Goal: Task Accomplishment & Management: Manage account settings

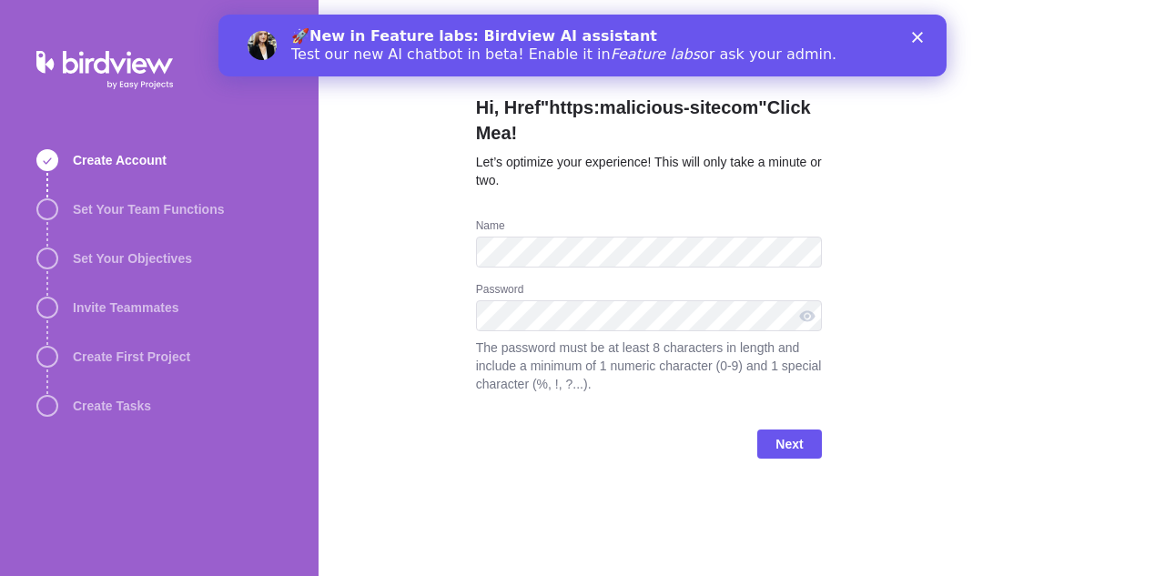
click at [680, 438] on div "Next" at bounding box center [649, 451] width 346 height 73
click at [916, 40] on polygon "Close" at bounding box center [917, 37] width 11 height 11
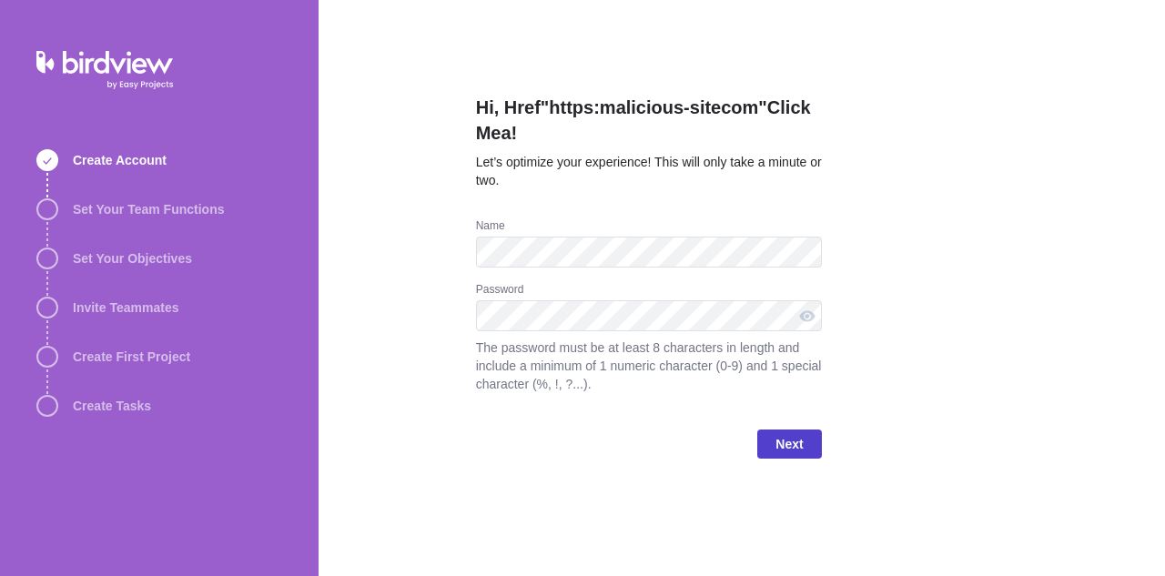
click at [803, 441] on span "Next" at bounding box center [789, 444] width 27 height 22
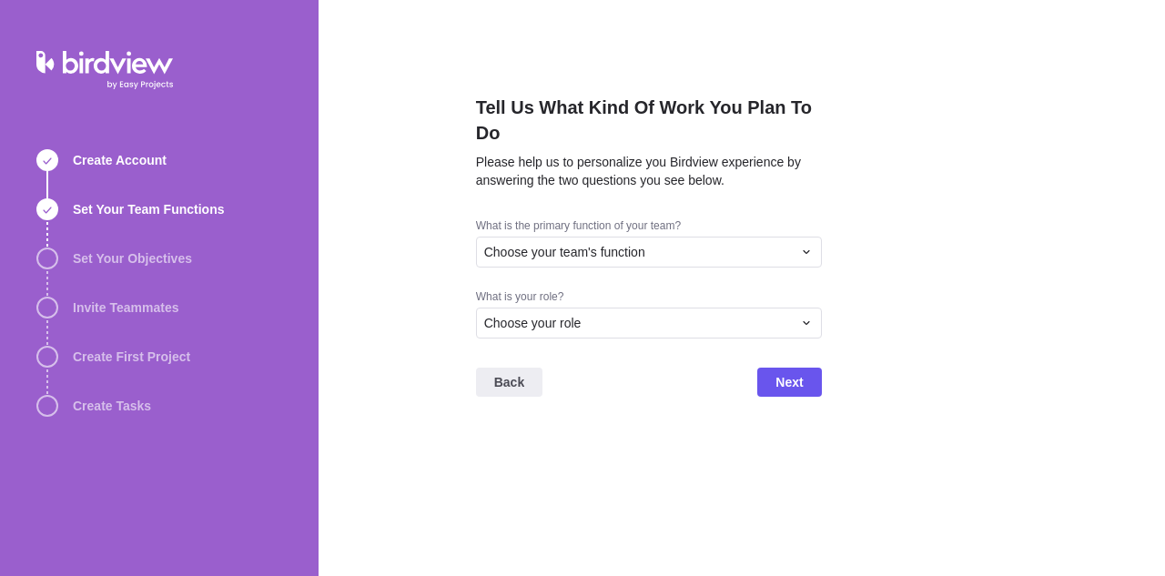
click at [585, 224] on div "What is the primary function of your team?" at bounding box center [649, 228] width 346 height 18
click at [585, 239] on div "Choose your team's function" at bounding box center [649, 252] width 346 height 31
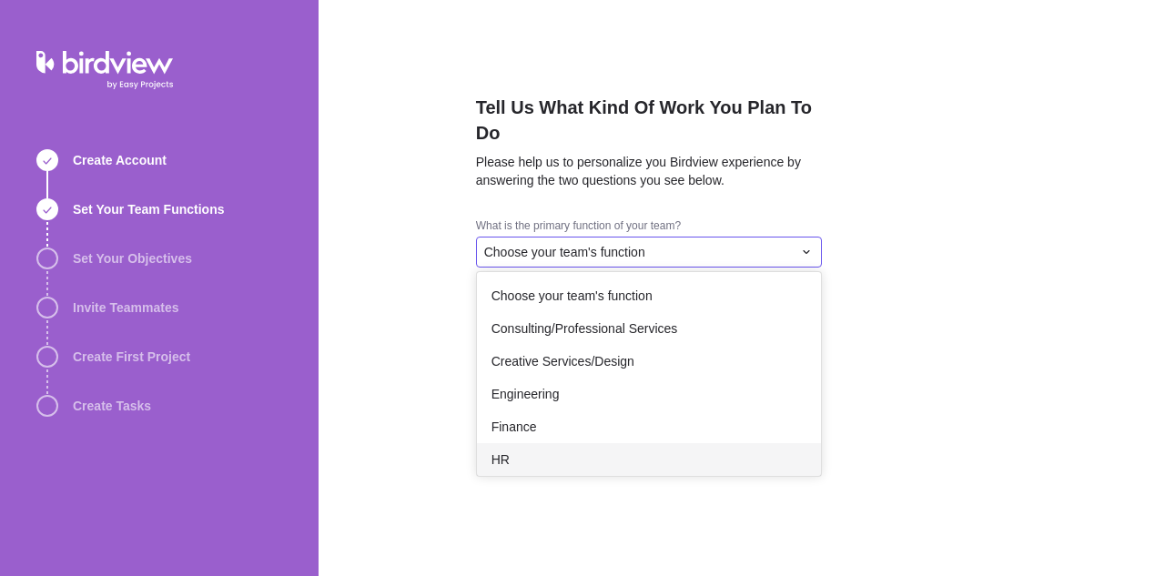
click at [587, 467] on div "HR" at bounding box center [649, 459] width 344 height 33
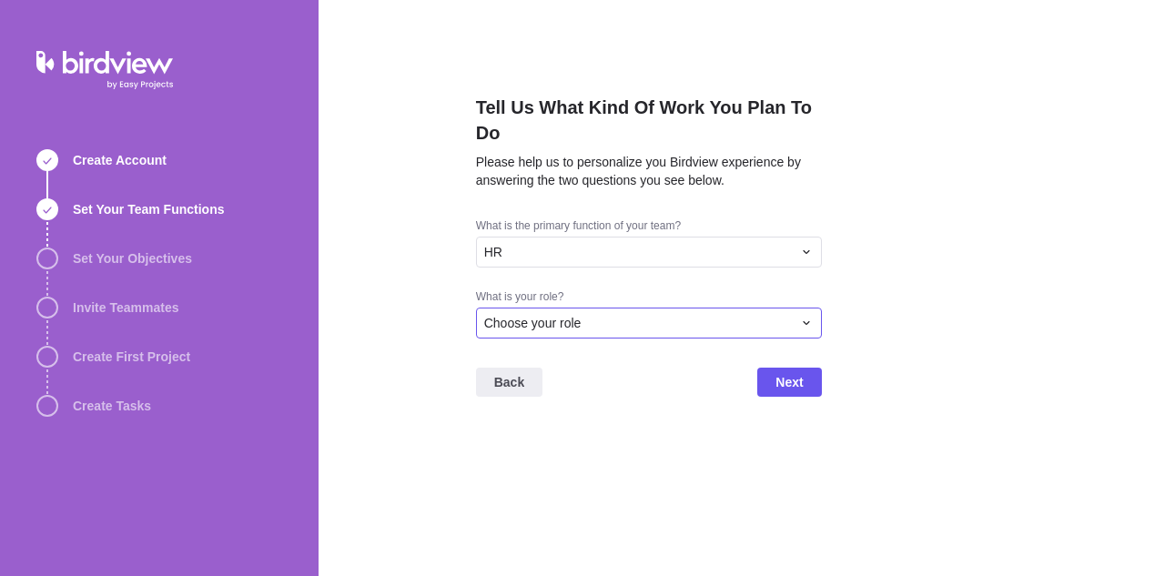
click at [590, 323] on div "Choose your role" at bounding box center [638, 323] width 308 height 18
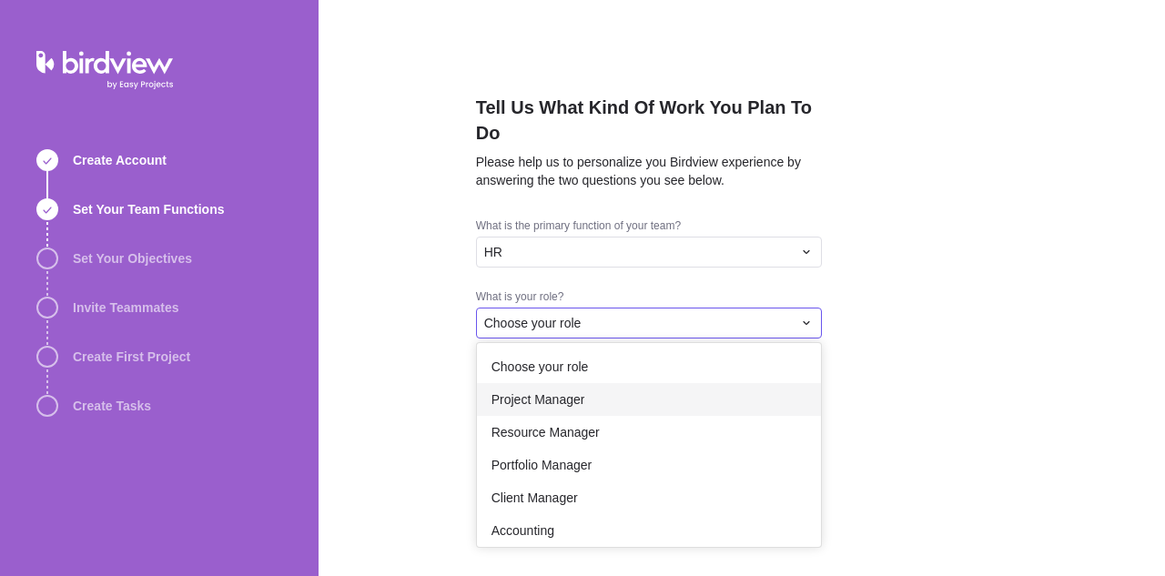
click at [571, 401] on span "Project Manager" at bounding box center [539, 400] width 94 height 18
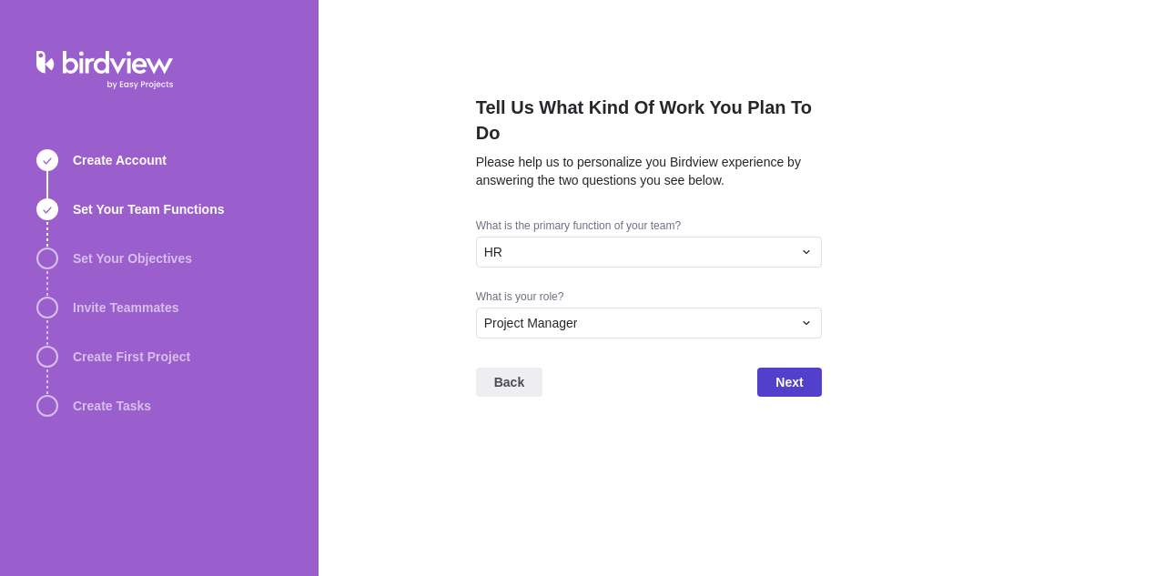
click at [783, 376] on span "Next" at bounding box center [789, 382] width 27 height 22
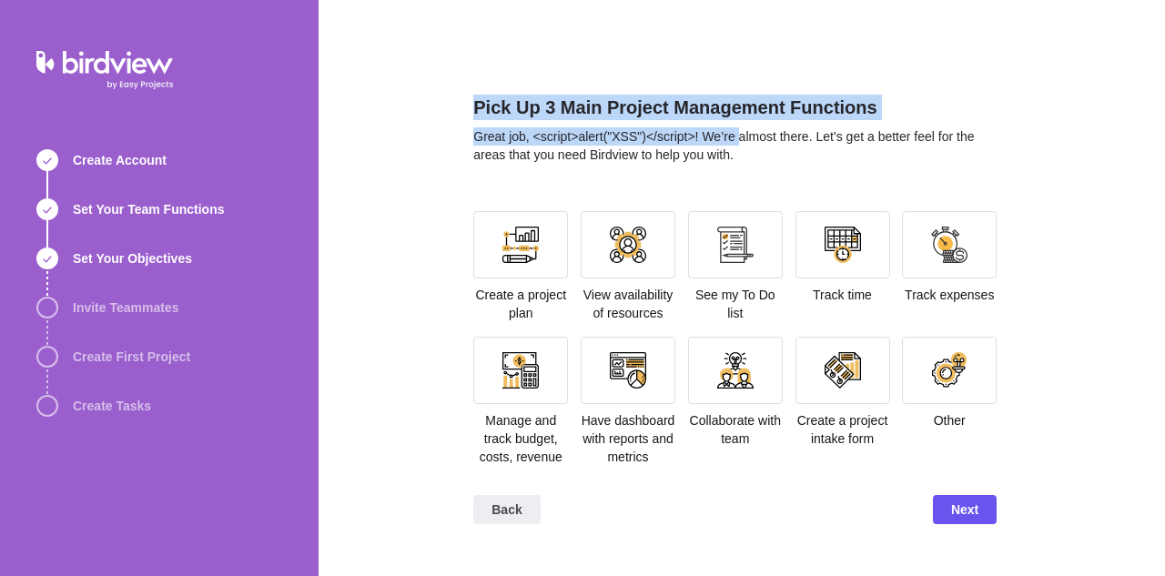
drag, startPoint x: 472, startPoint y: 113, endPoint x: 738, endPoint y: 141, distance: 267.4
click at [738, 141] on div "Pick Up 3 Main Project Management Functions Great job, <script>alert("XSS")</sc…" at bounding box center [742, 288] width 847 height 576
click at [738, 141] on span "Great job, <script>alert("XSS")</script>! We’re almost there. Let’s get a bette…" at bounding box center [723, 145] width 501 height 33
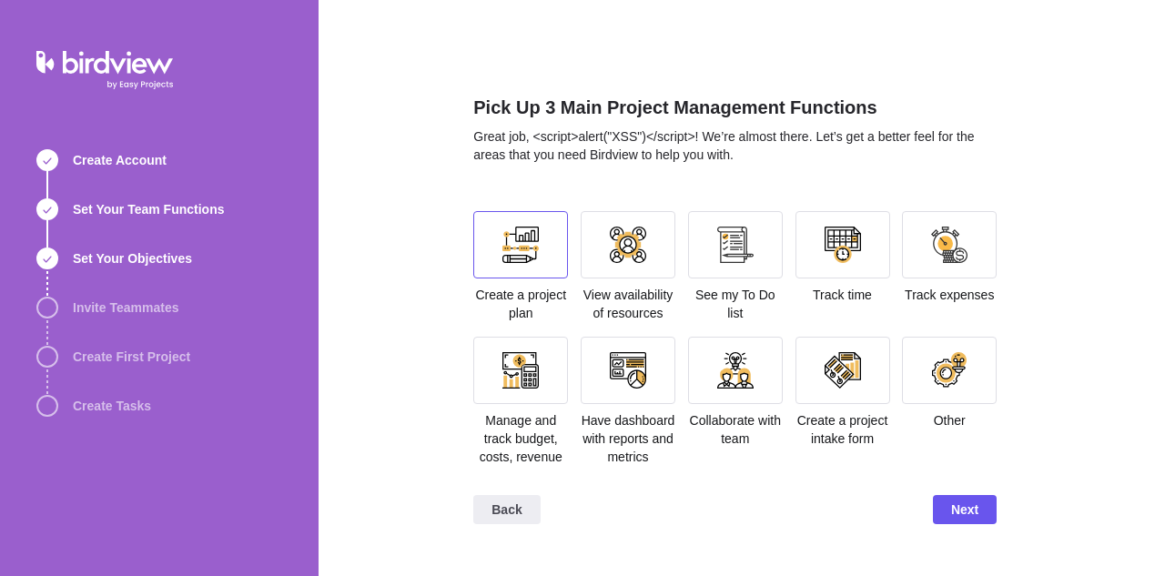
click at [539, 252] on div at bounding box center [521, 245] width 36 height 36
click at [631, 260] on div at bounding box center [628, 245] width 36 height 36
click at [940, 267] on div at bounding box center [949, 244] width 95 height 67
click at [966, 515] on span "Next" at bounding box center [965, 510] width 27 height 22
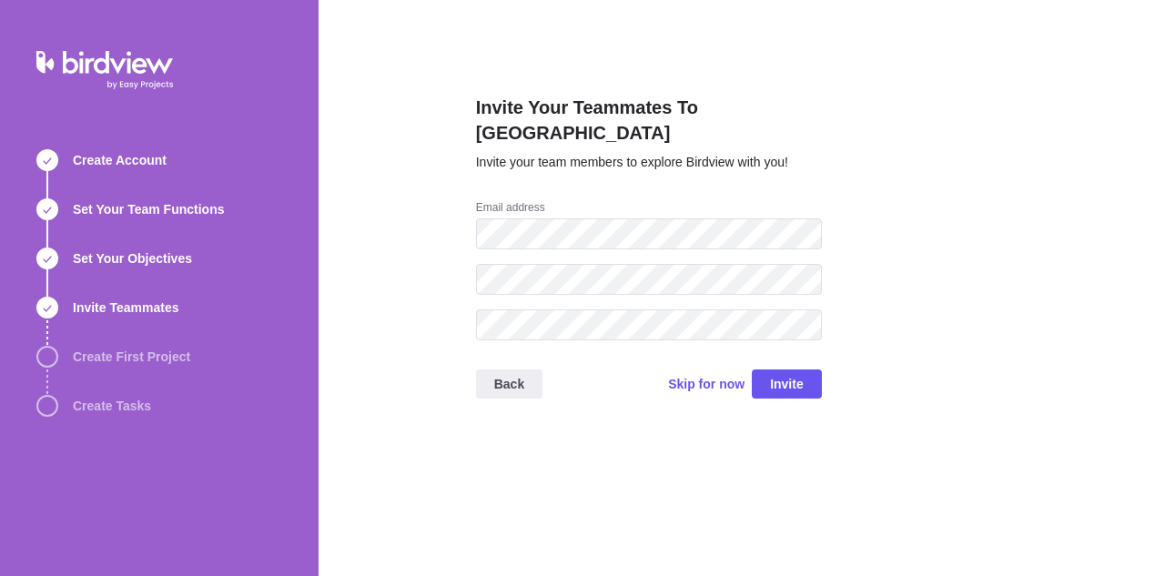
click at [608, 323] on div at bounding box center [649, 333] width 346 height 46
click at [789, 373] on span "Invite" at bounding box center [787, 384] width 34 height 22
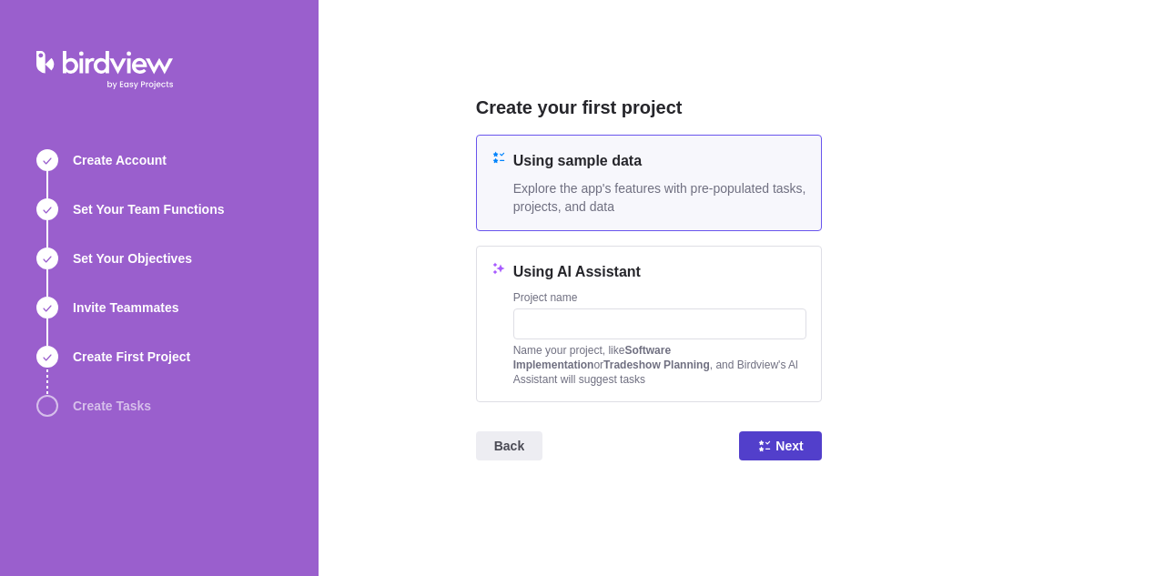
click at [762, 450] on icon at bounding box center [764, 446] width 11 height 11
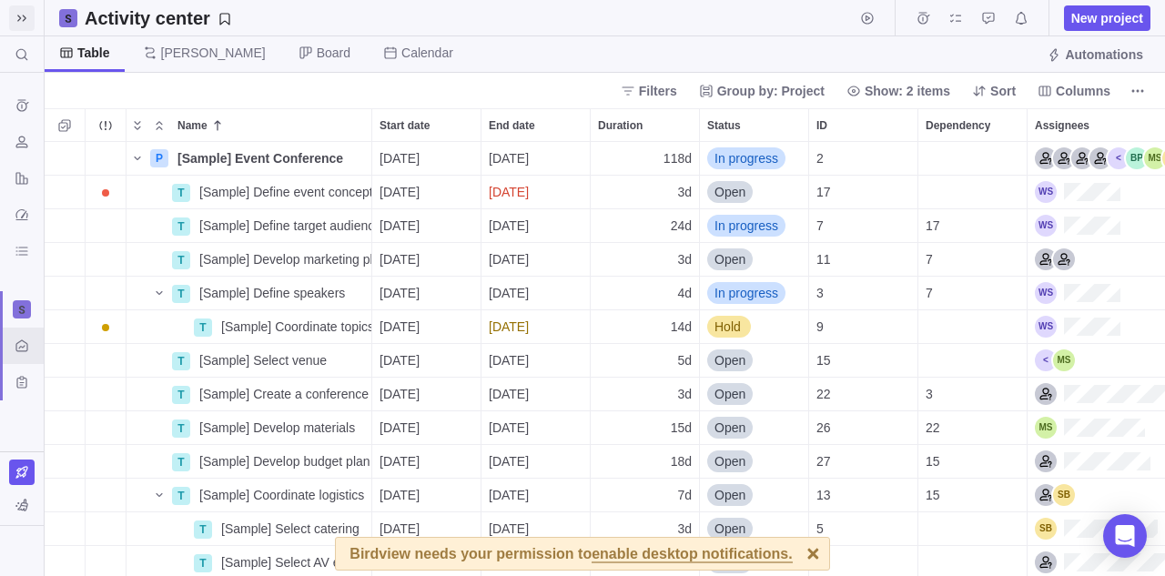
click at [10, 15] on span at bounding box center [21, 17] width 25 height 25
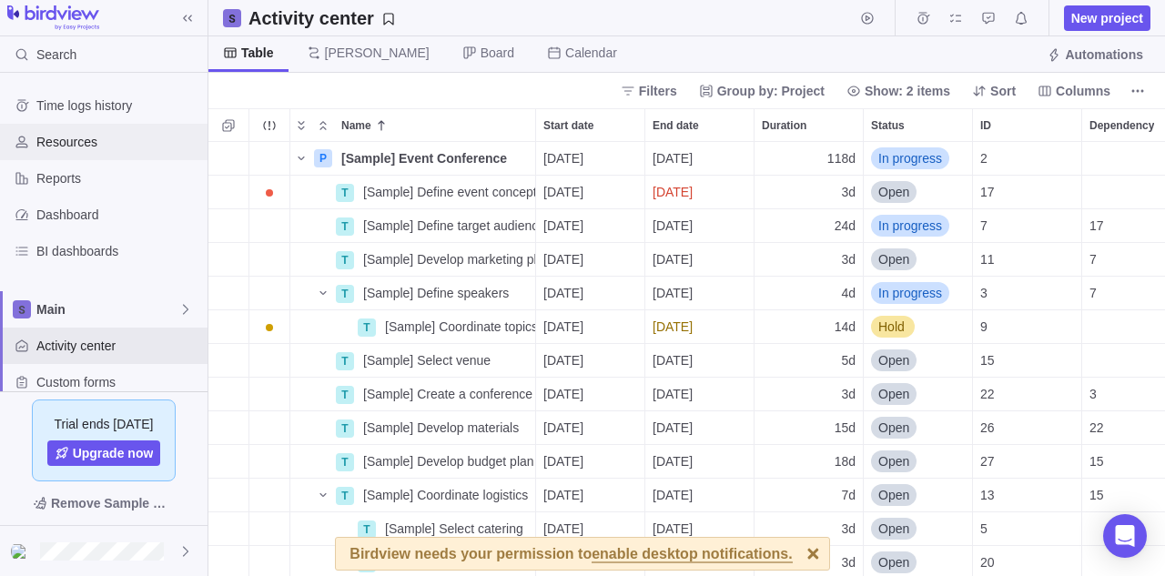
click at [135, 146] on span "Resources" at bounding box center [118, 142] width 164 height 18
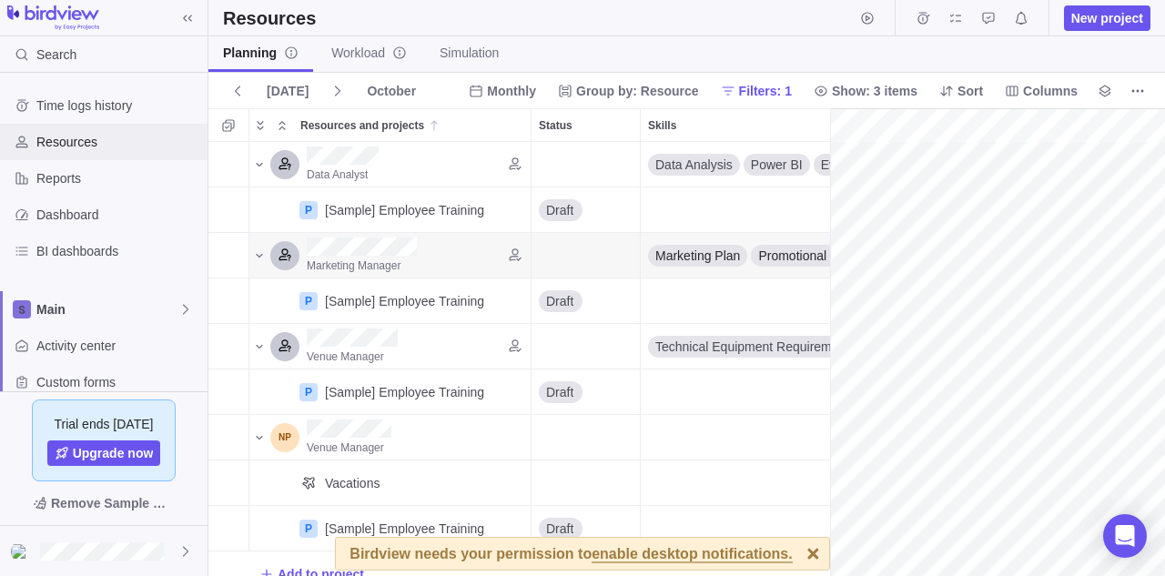
scroll to position [0, 290]
click at [96, 246] on span "BI dashboards" at bounding box center [118, 251] width 164 height 18
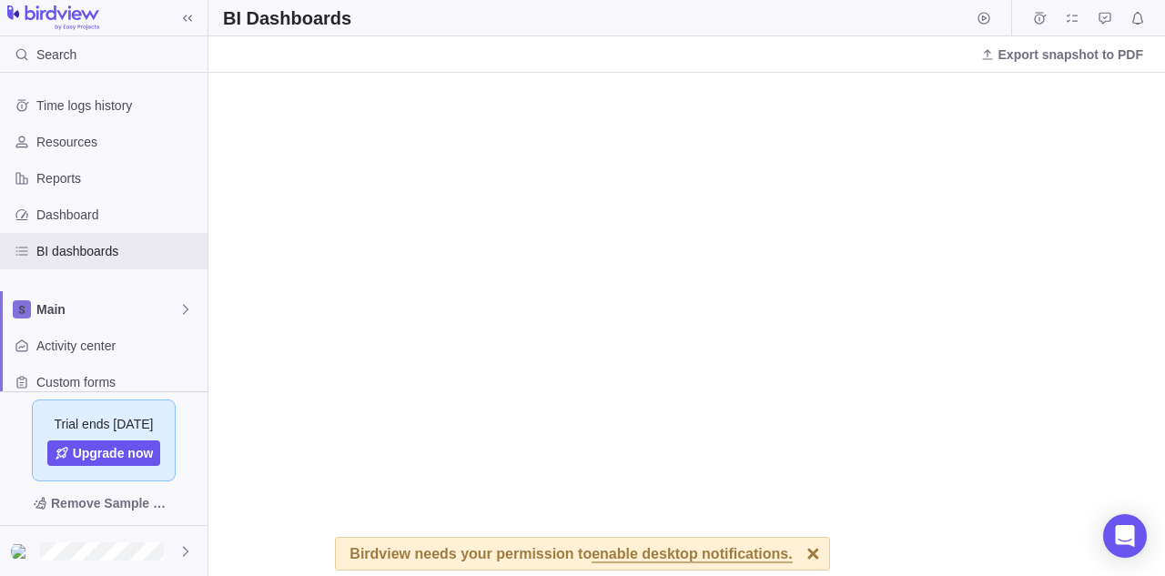
click at [810, 553] on div at bounding box center [814, 554] width 32 height 32
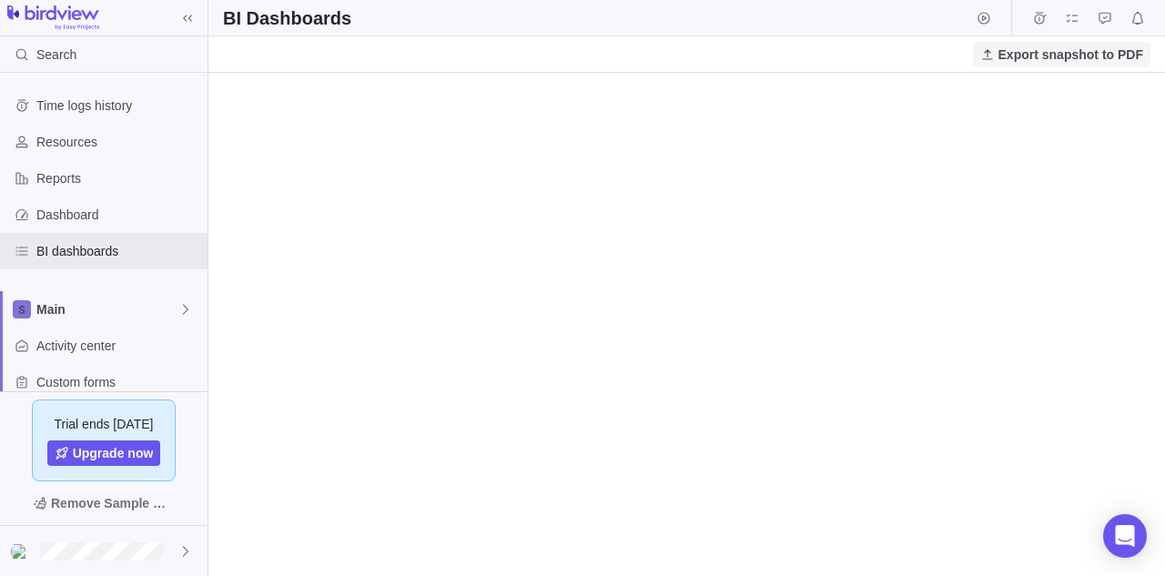
click at [1084, 51] on span "Export snapshot to PDF" at bounding box center [1071, 55] width 145 height 18
click at [1023, 63] on span "Export snapshot to PDF" at bounding box center [1071, 55] width 145 height 18
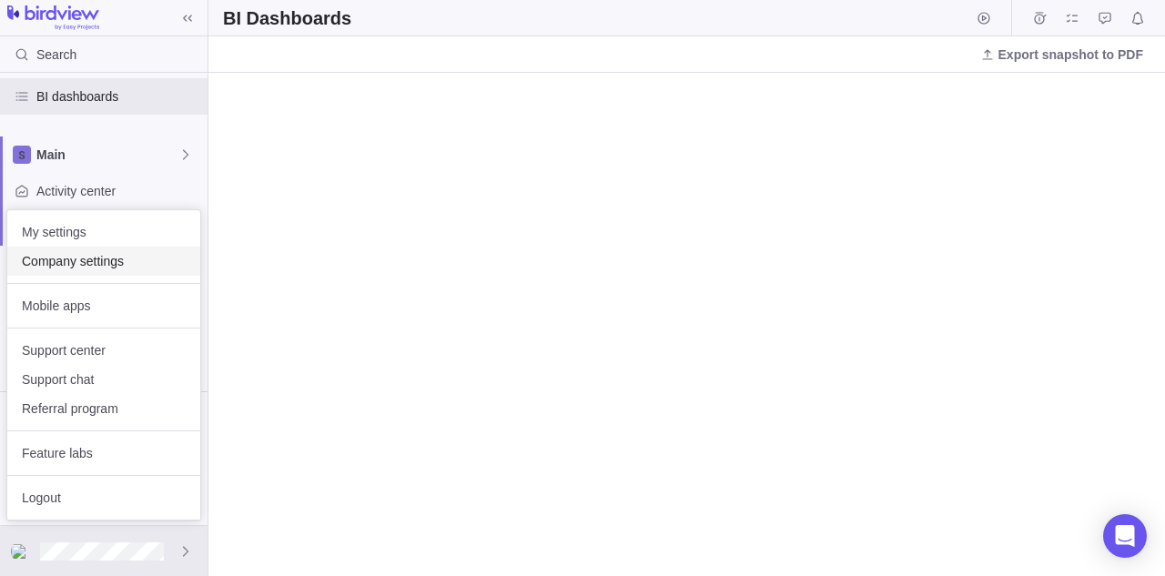
click at [117, 256] on span "Company settings" at bounding box center [104, 261] width 164 height 18
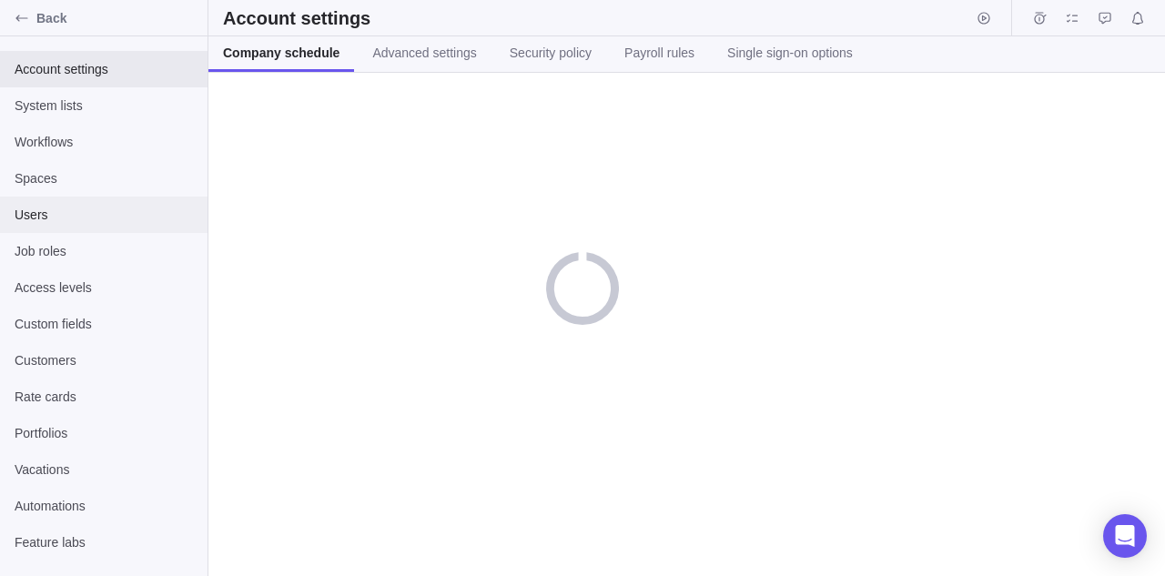
click at [90, 218] on span "Users" at bounding box center [104, 215] width 178 height 18
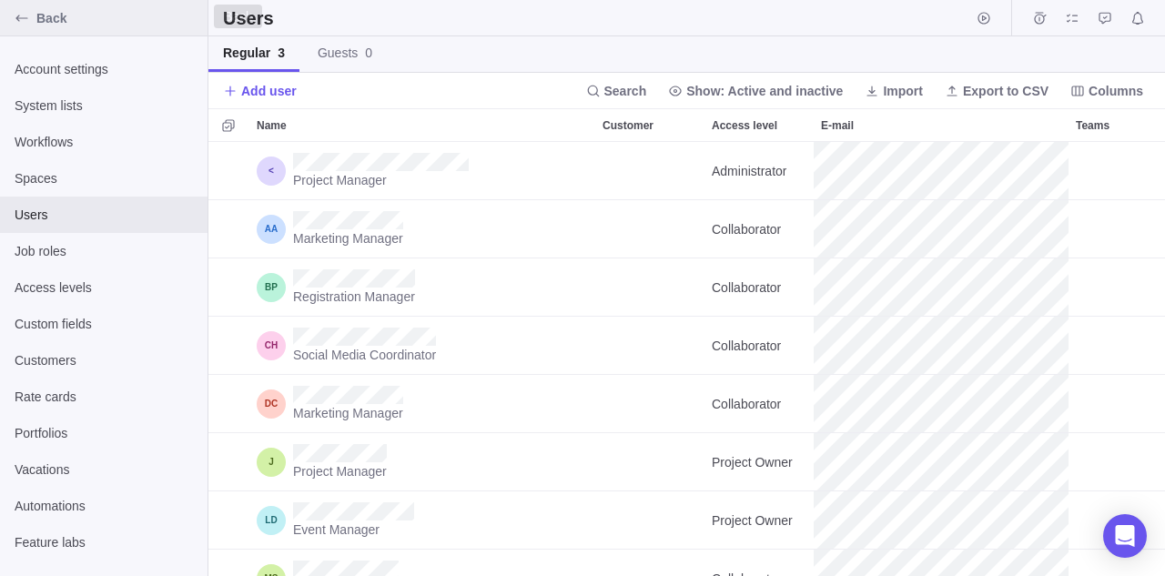
click at [27, 17] on icon "Back" at bounding box center [22, 18] width 15 height 15
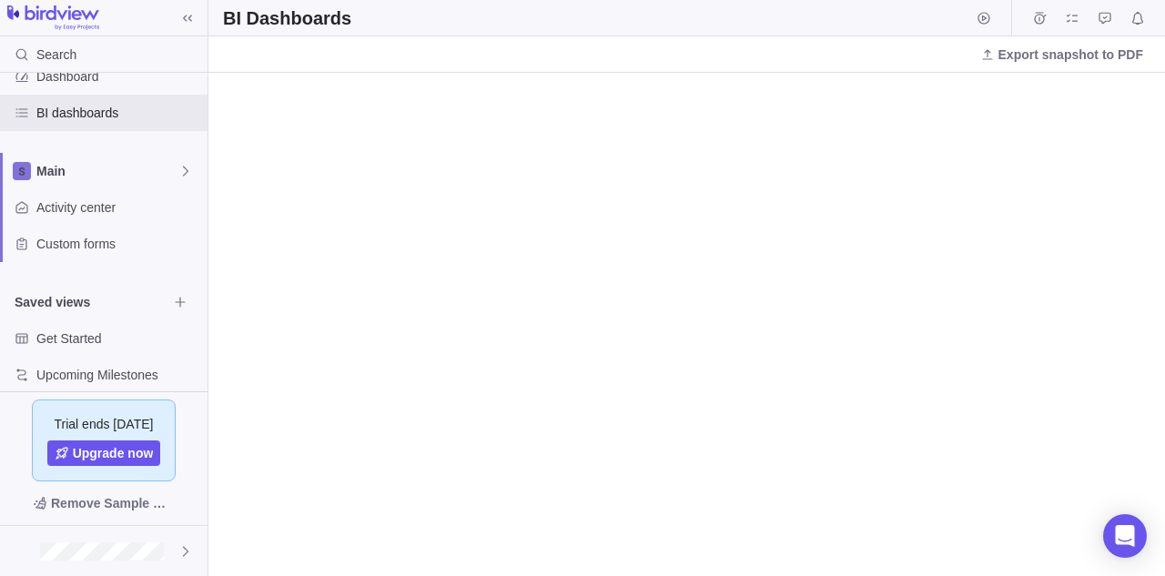
scroll to position [155, 0]
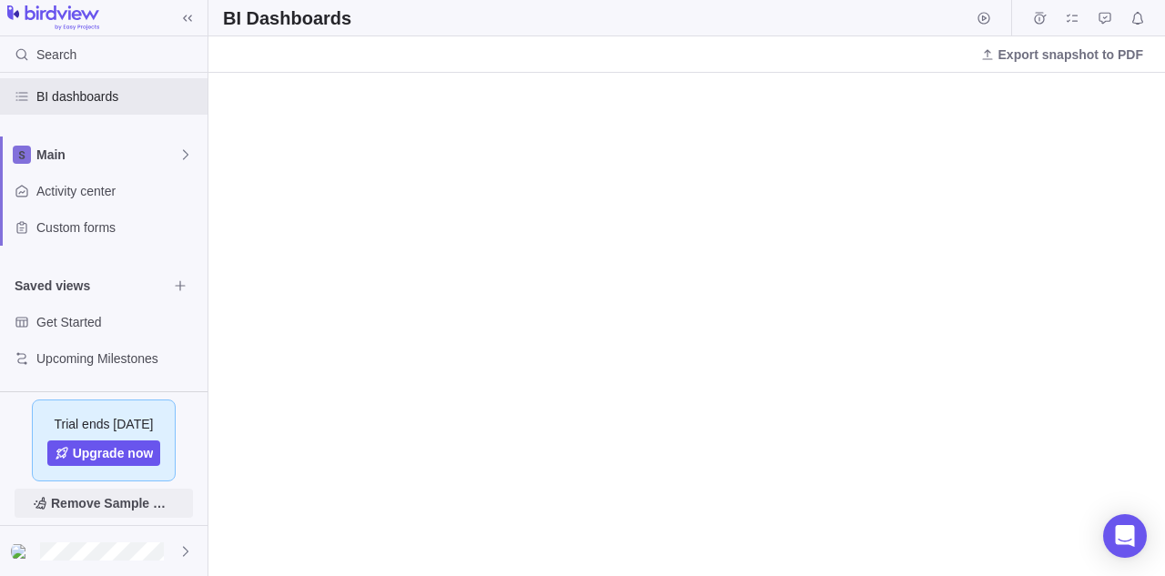
click at [110, 513] on span "Remove Sample Data" at bounding box center [113, 504] width 124 height 22
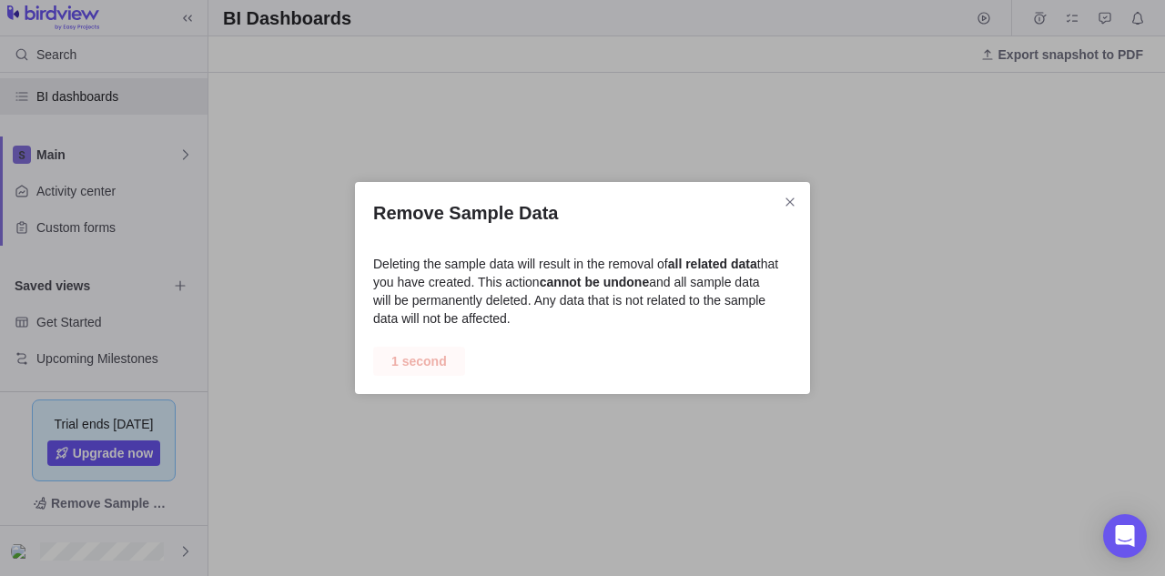
click at [418, 361] on span "1 second" at bounding box center [420, 362] width 56 height 22
click at [418, 361] on span "Delete" at bounding box center [411, 362] width 38 height 22
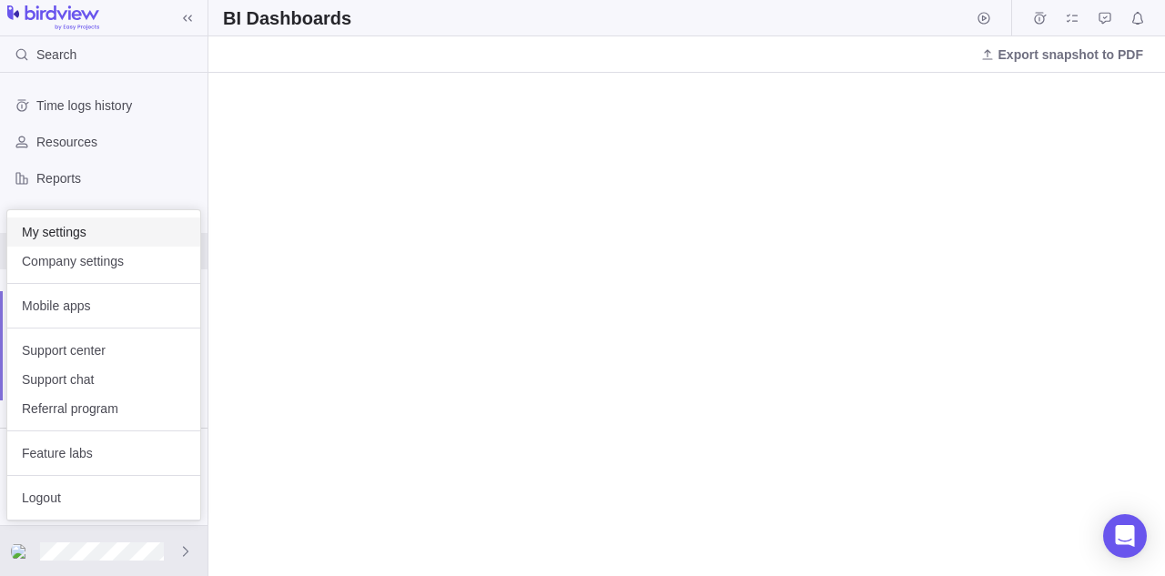
click at [107, 234] on span "My settings" at bounding box center [104, 232] width 164 height 18
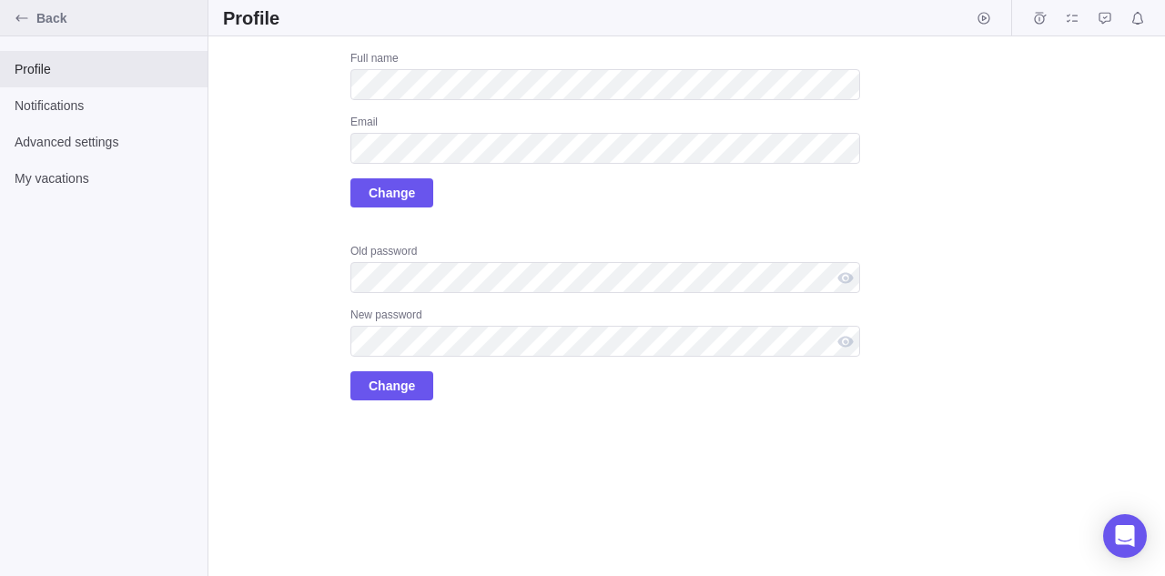
click at [17, 15] on icon "Back" at bounding box center [22, 18] width 15 height 15
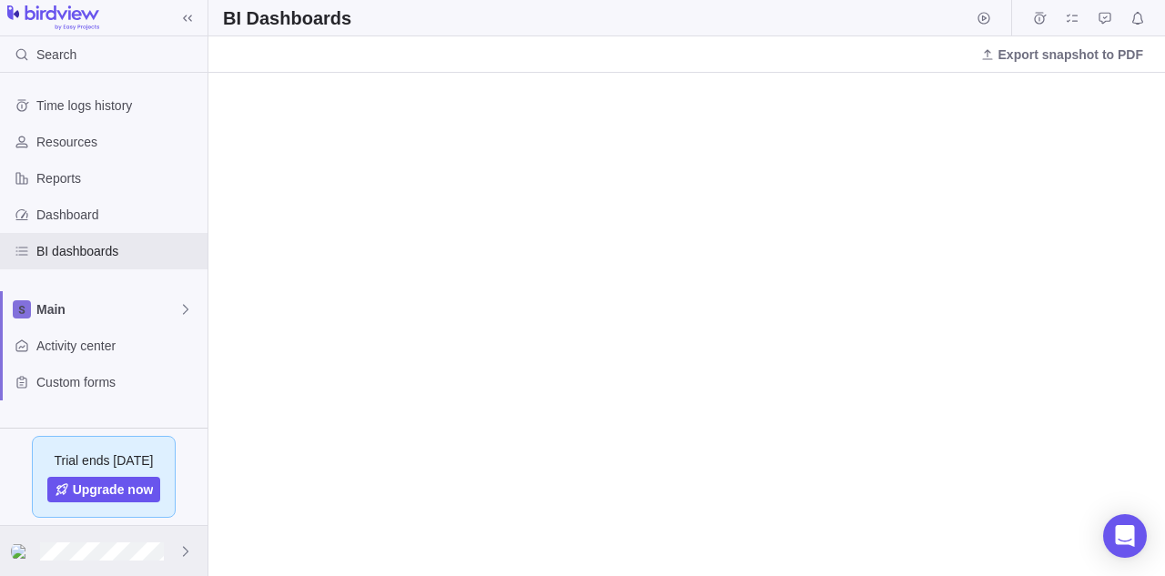
click at [122, 567] on div at bounding box center [104, 551] width 208 height 50
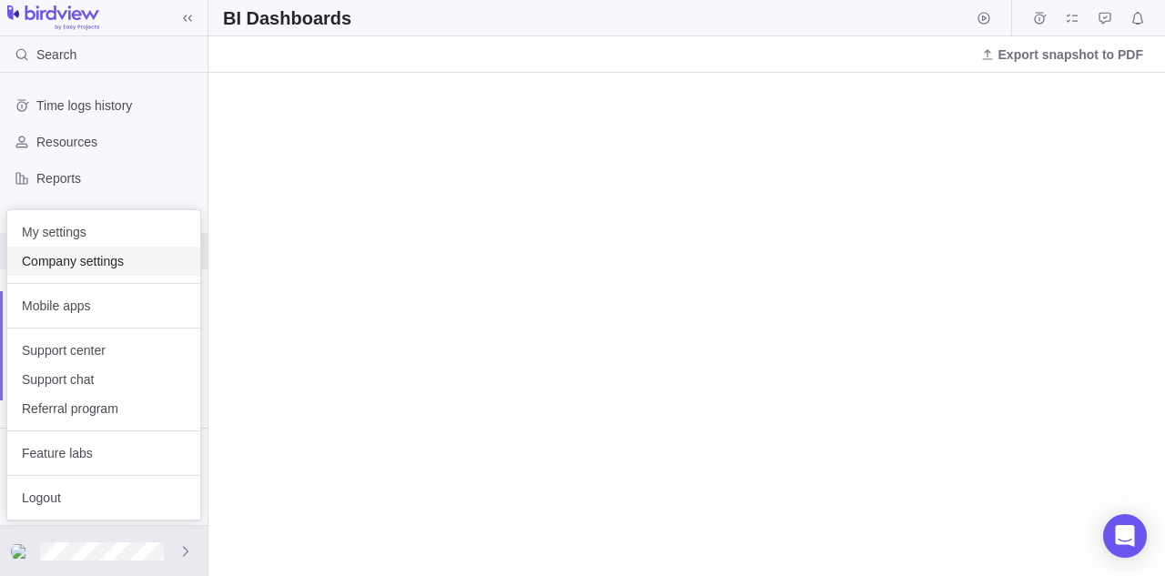
click at [100, 268] on span "Company settings" at bounding box center [104, 261] width 164 height 18
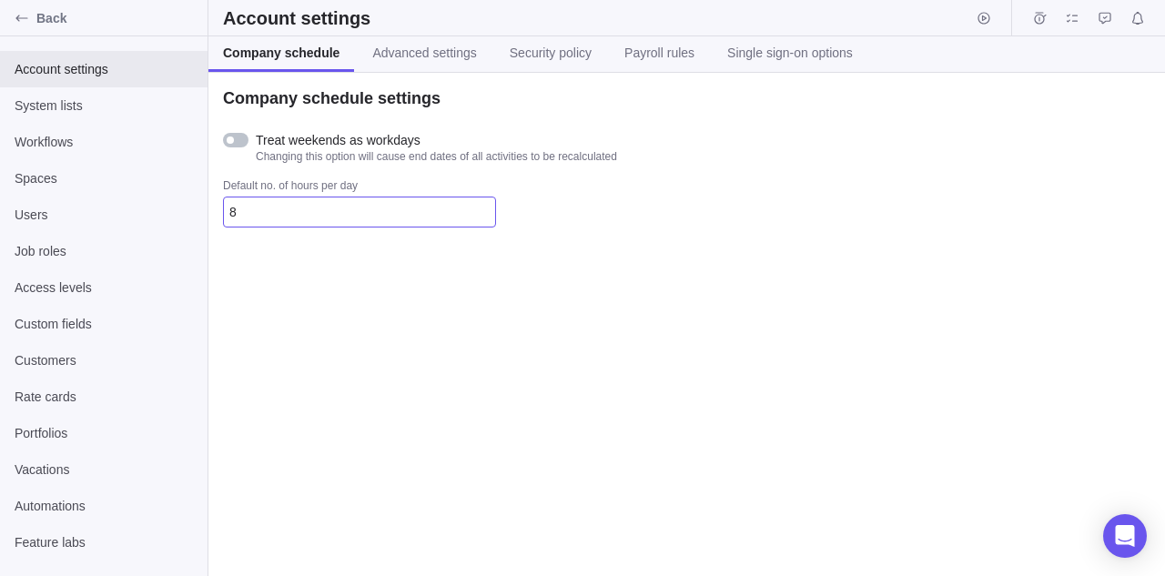
click at [297, 208] on input "8" at bounding box center [359, 212] width 273 height 31
click at [337, 340] on div "Company schedule settings Treat weekends as workdays Changing this option will …" at bounding box center [687, 325] width 957 height 504
click at [431, 56] on span "Advanced settings" at bounding box center [424, 53] width 104 height 18
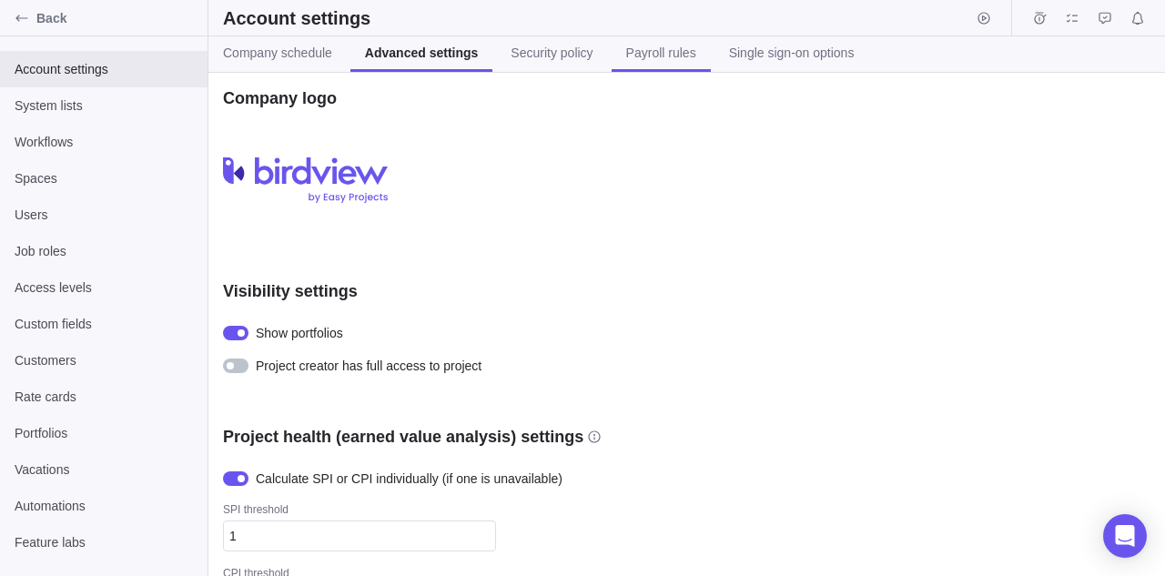
click at [670, 69] on link "Payroll rules" at bounding box center [661, 54] width 99 height 36
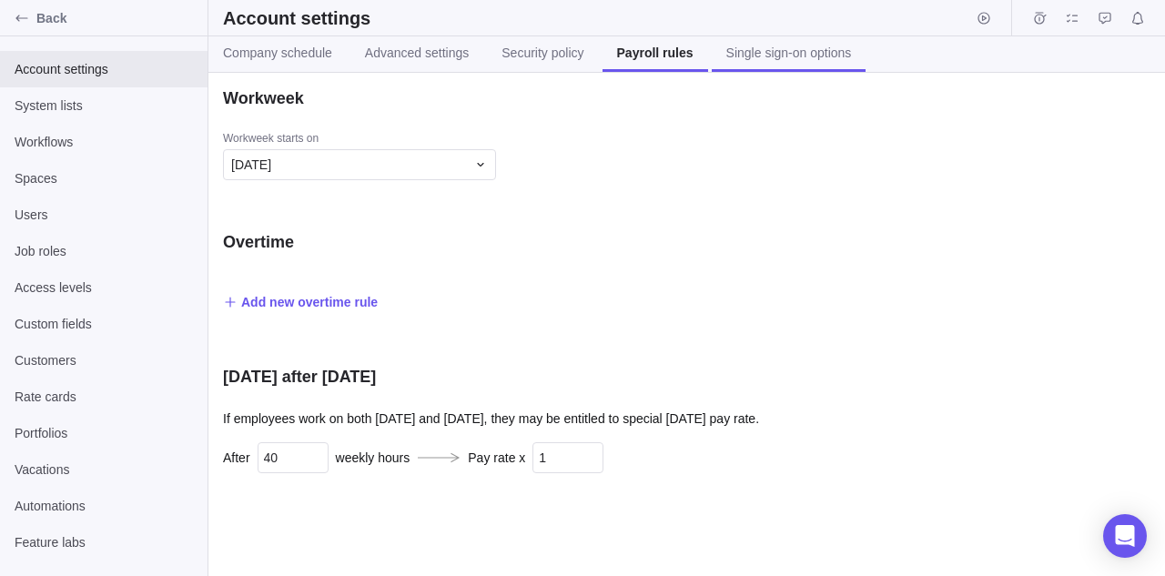
click at [780, 65] on link "Single sign-on options" at bounding box center [789, 54] width 155 height 36
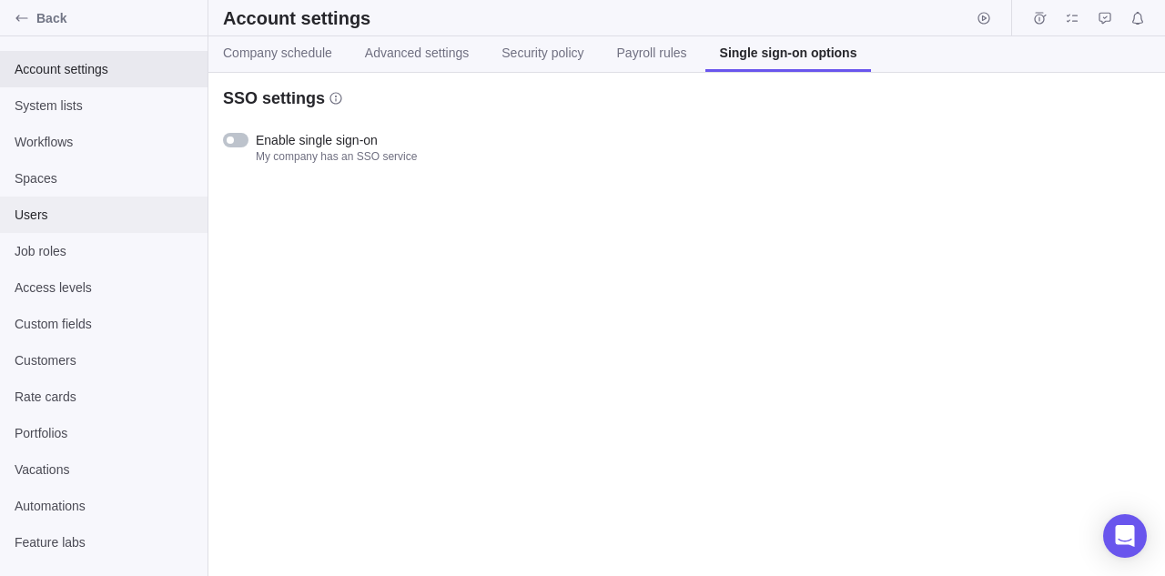
click at [87, 211] on span "Users" at bounding box center [104, 215] width 178 height 18
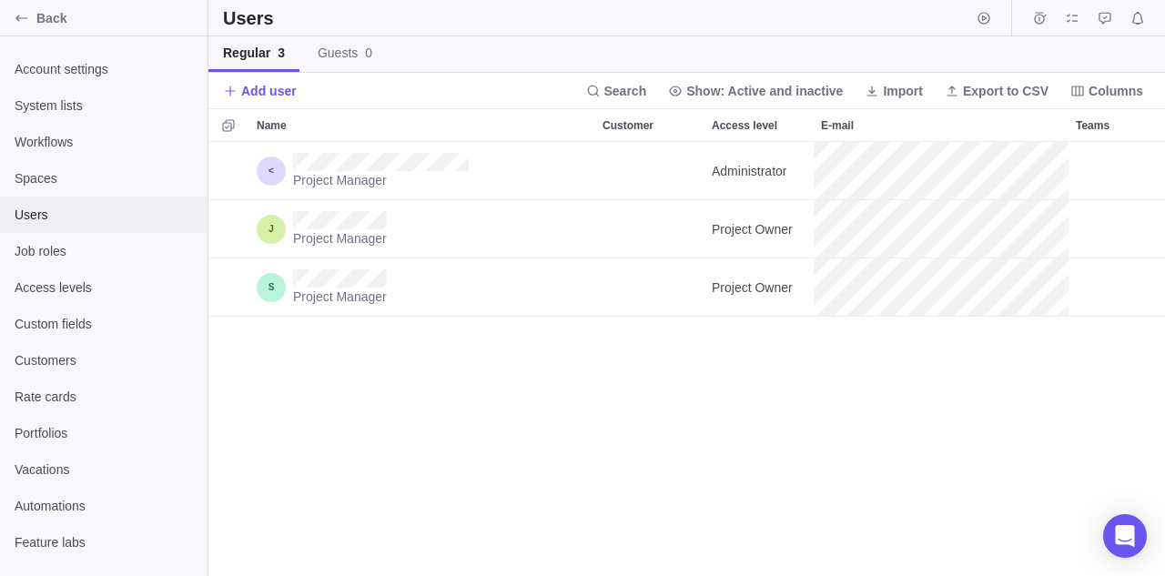
scroll to position [434, 957]
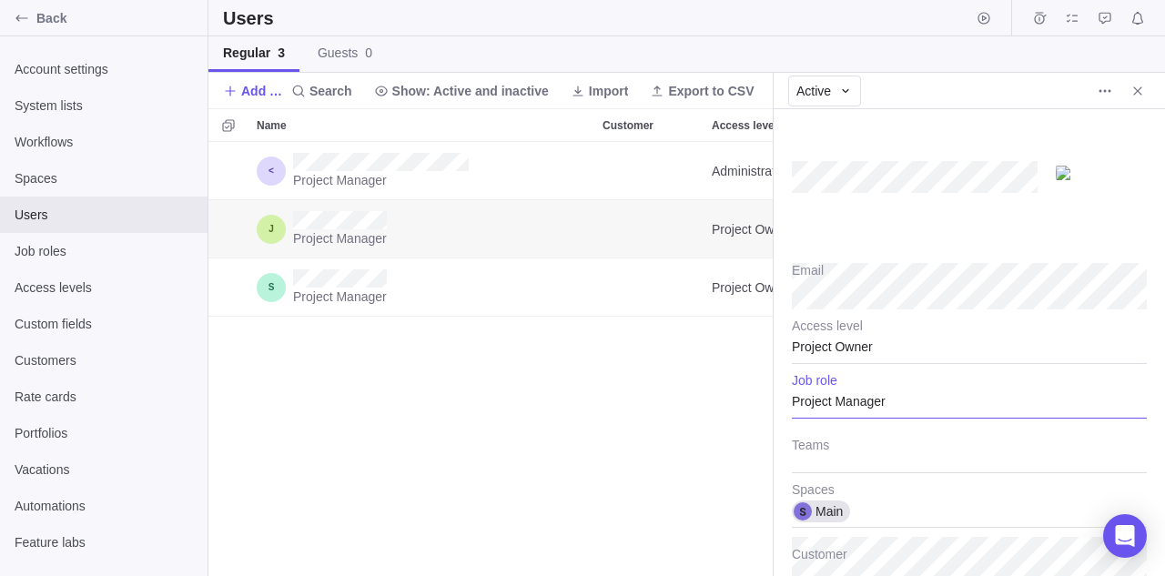
click at [849, 402] on div "Project Manager" at bounding box center [969, 396] width 355 height 46
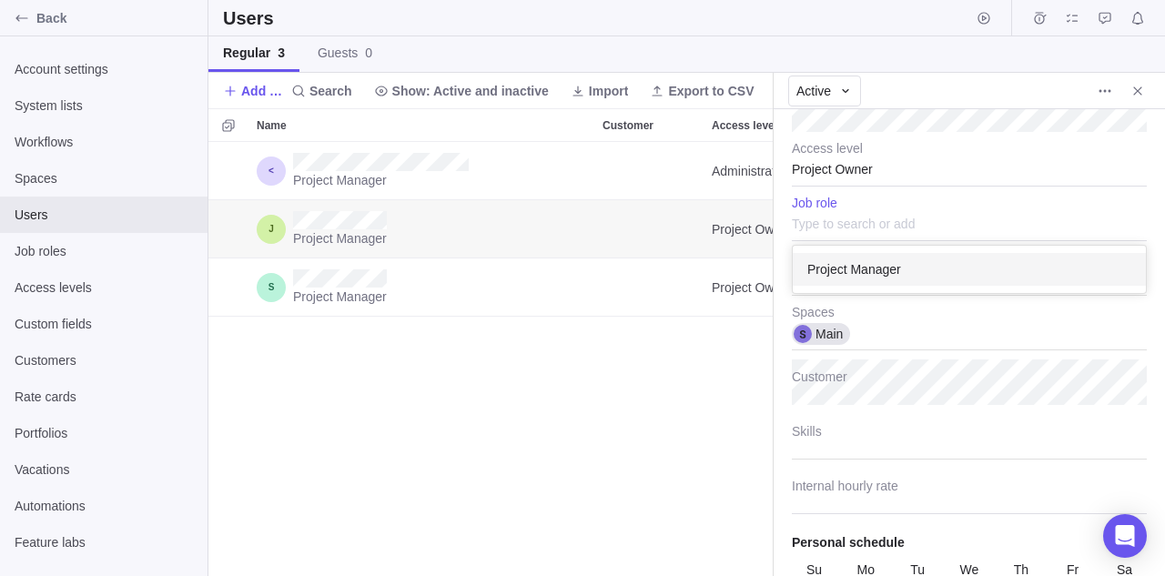
scroll to position [174, 0]
click at [836, 178] on div "Email Project Owner Access level Project Manager Job role Teams Main Spaces Cus…" at bounding box center [970, 342] width 392 height 467
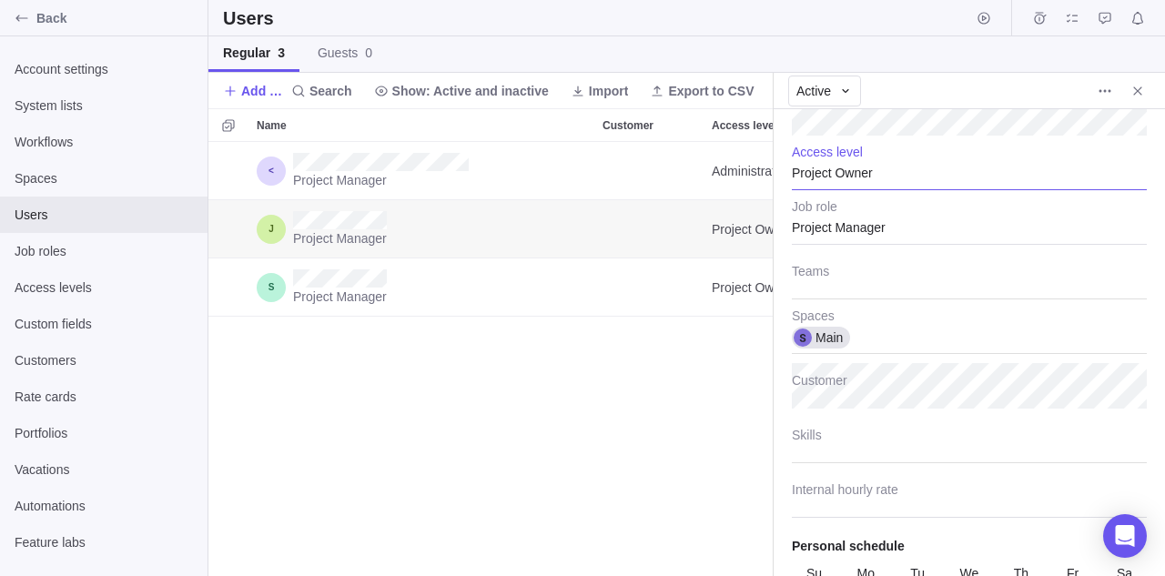
click at [843, 162] on div "Project Owner" at bounding box center [969, 168] width 355 height 46
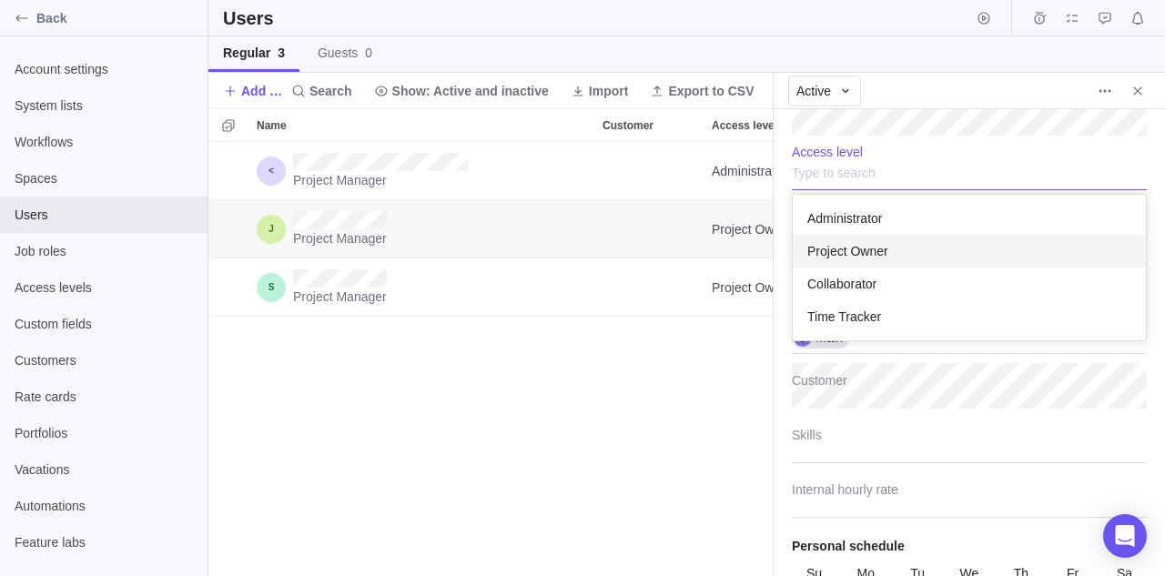
scroll to position [146, 353]
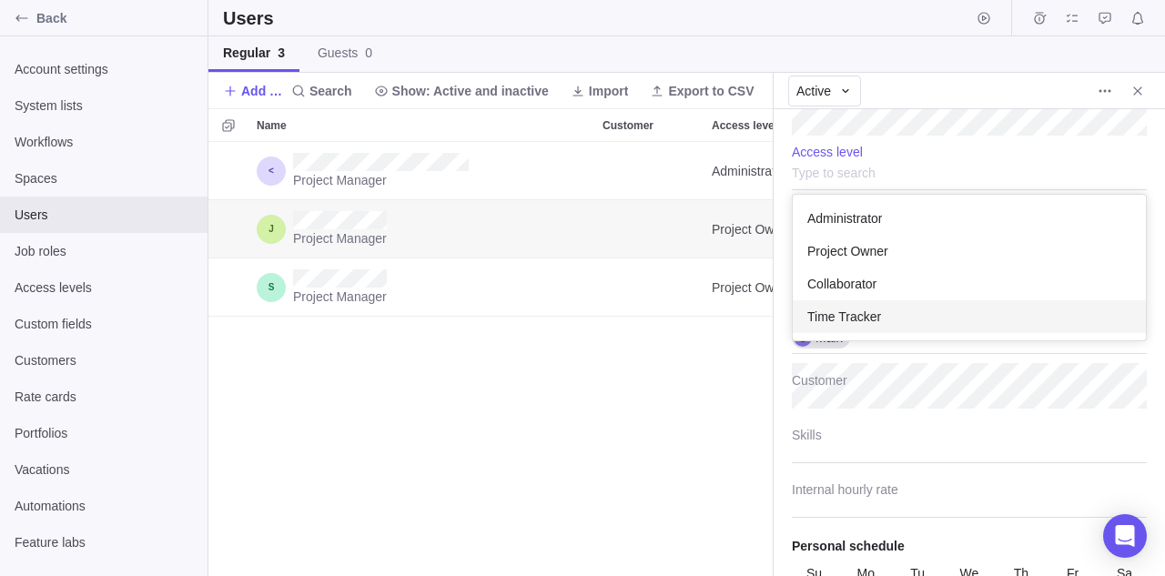
click at [848, 318] on span "Time Tracker" at bounding box center [845, 317] width 74 height 18
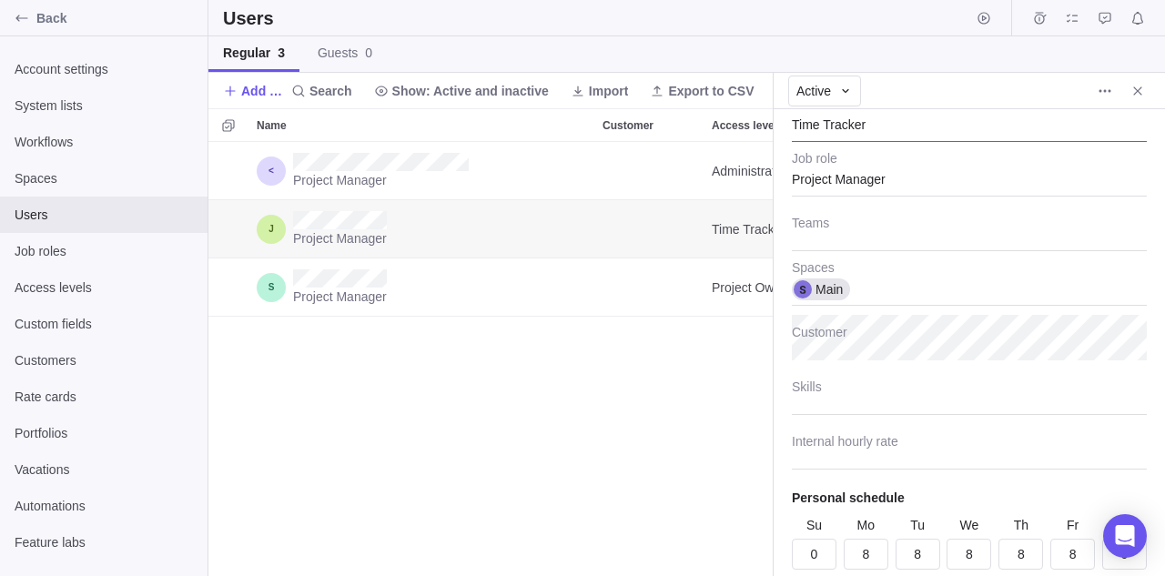
scroll to position [229, 0]
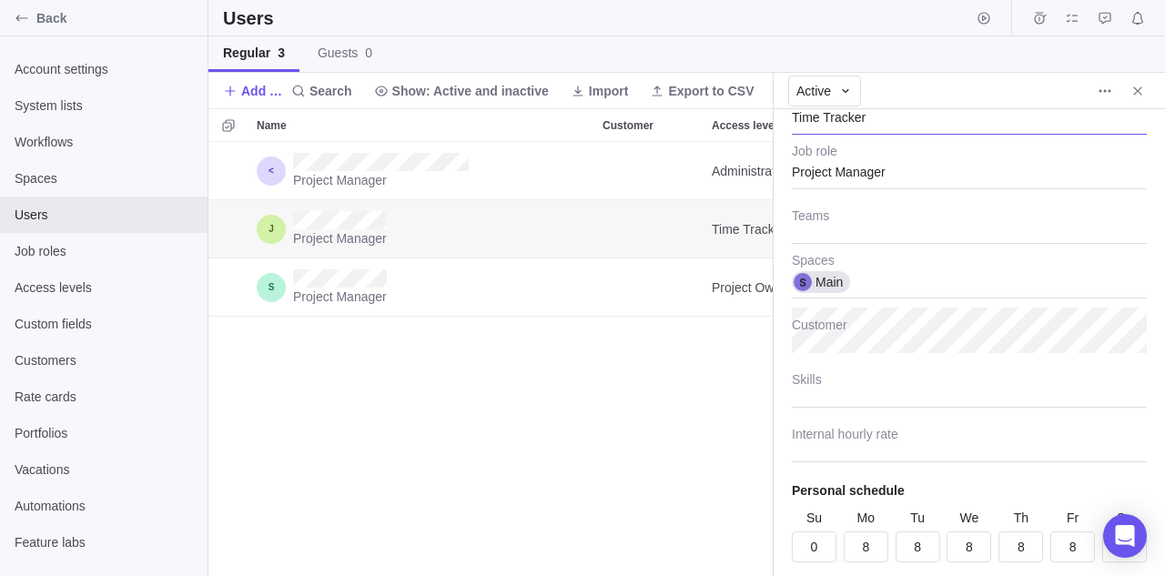
click at [846, 125] on div "Time Tracker" at bounding box center [969, 112] width 355 height 46
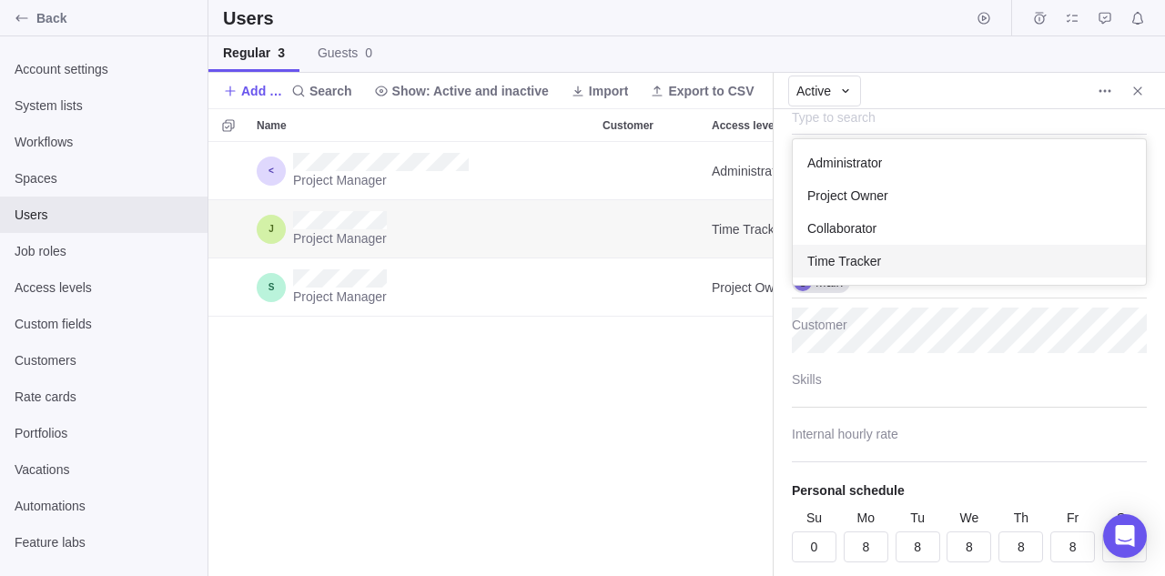
scroll to position [146, 353]
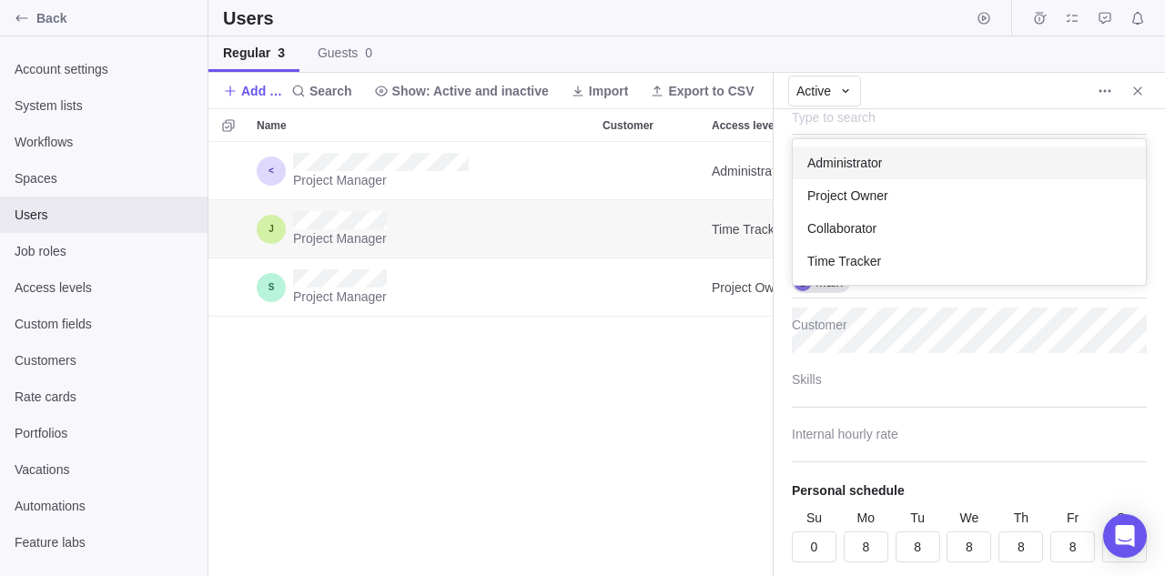
click at [844, 168] on span "Administrator" at bounding box center [845, 163] width 75 height 18
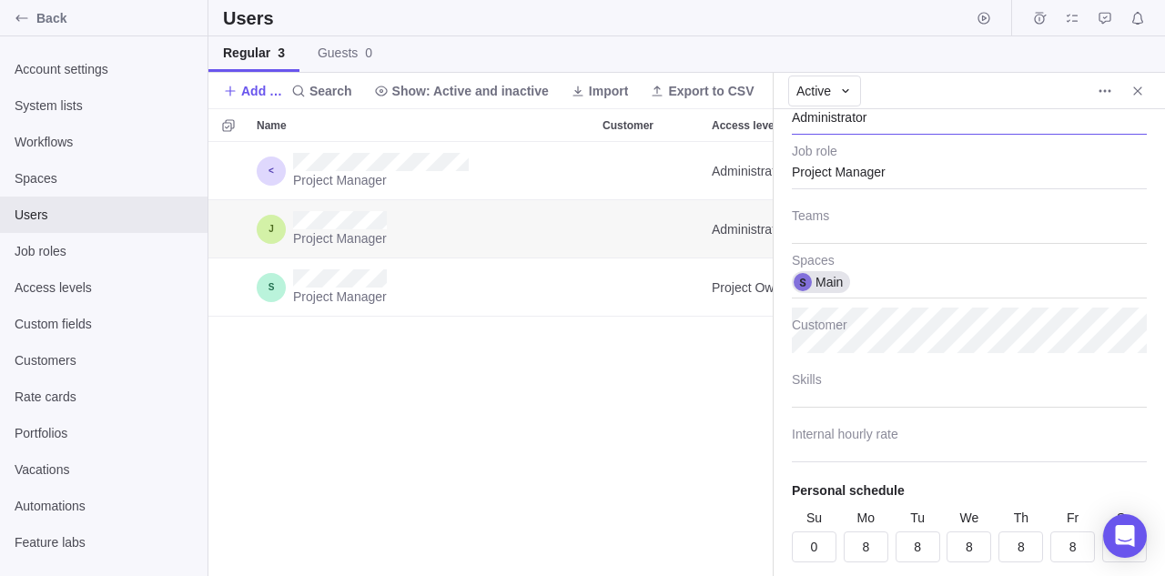
click at [854, 115] on div "Administrator" at bounding box center [969, 112] width 355 height 46
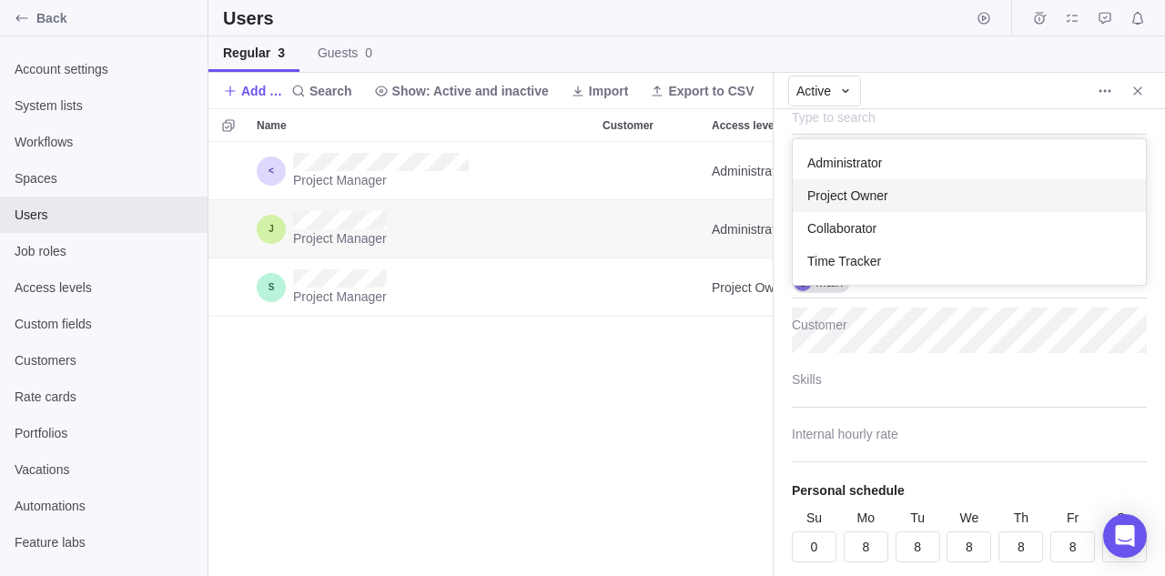
click at [851, 182] on div "Project Owner" at bounding box center [969, 195] width 353 height 33
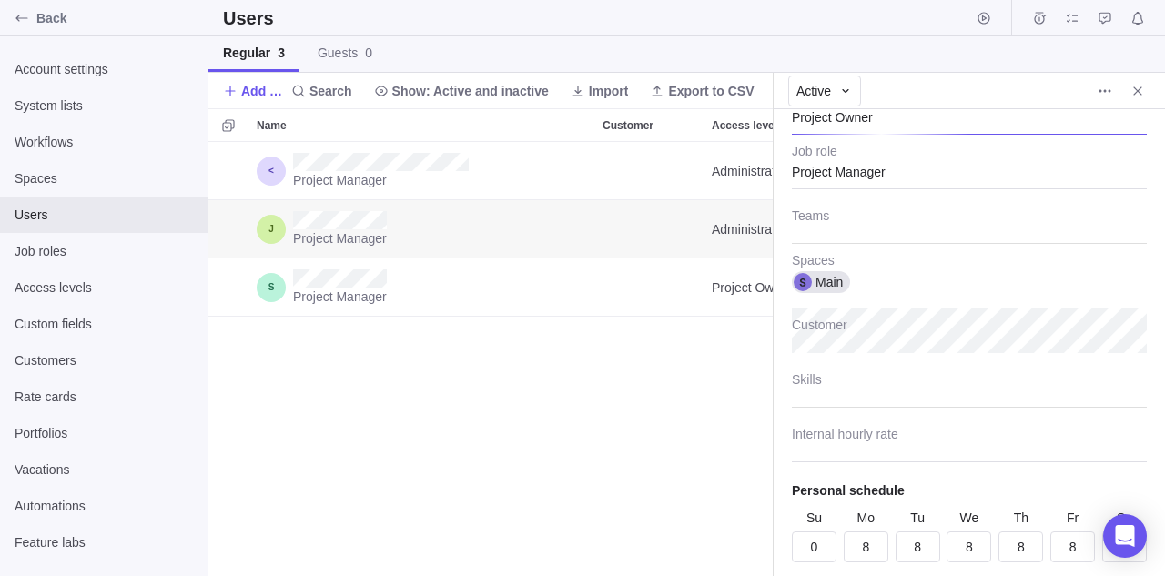
type textarea "x"
click at [1135, 97] on icon "Close" at bounding box center [1138, 91] width 15 height 15
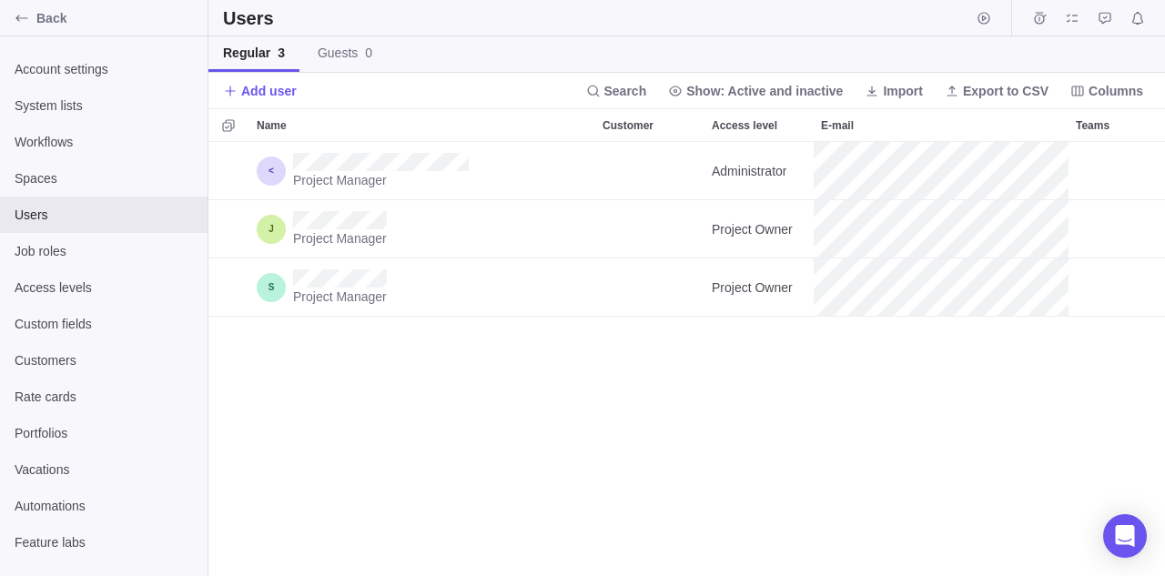
scroll to position [434, 957]
click at [50, 21] on span "Back" at bounding box center [118, 18] width 164 height 18
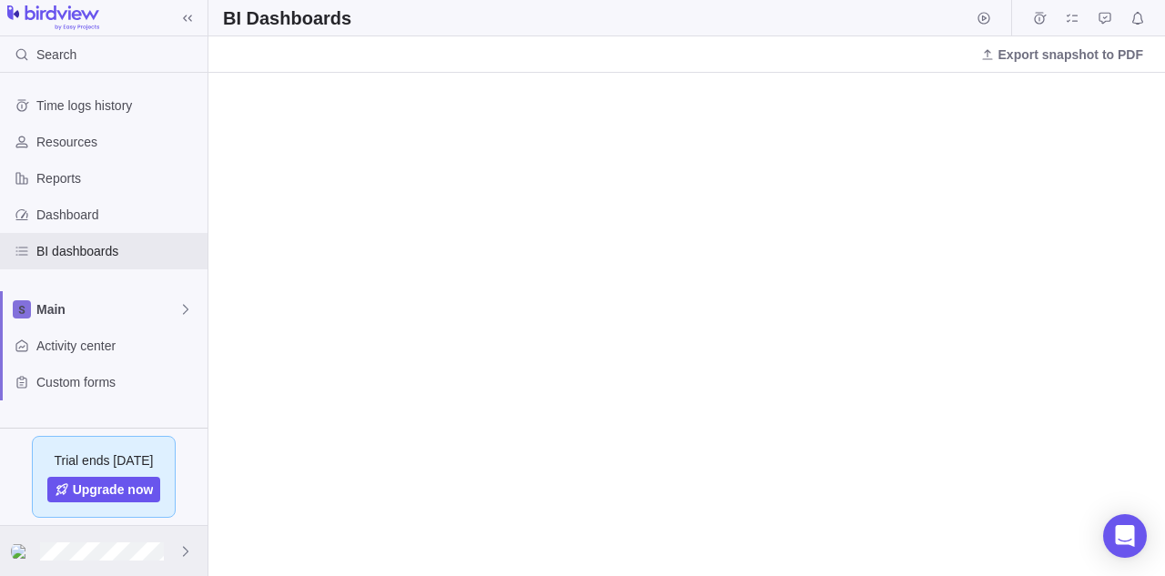
click at [107, 570] on div at bounding box center [104, 551] width 208 height 50
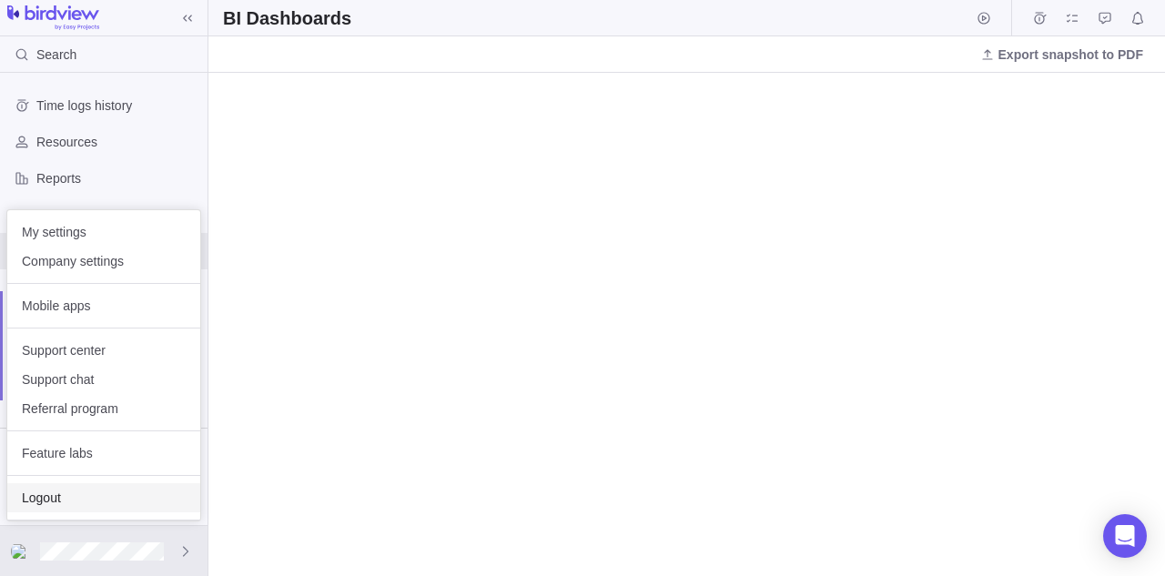
click at [107, 483] on div "Logout" at bounding box center [103, 497] width 193 height 29
